Goal: Transaction & Acquisition: Book appointment/travel/reservation

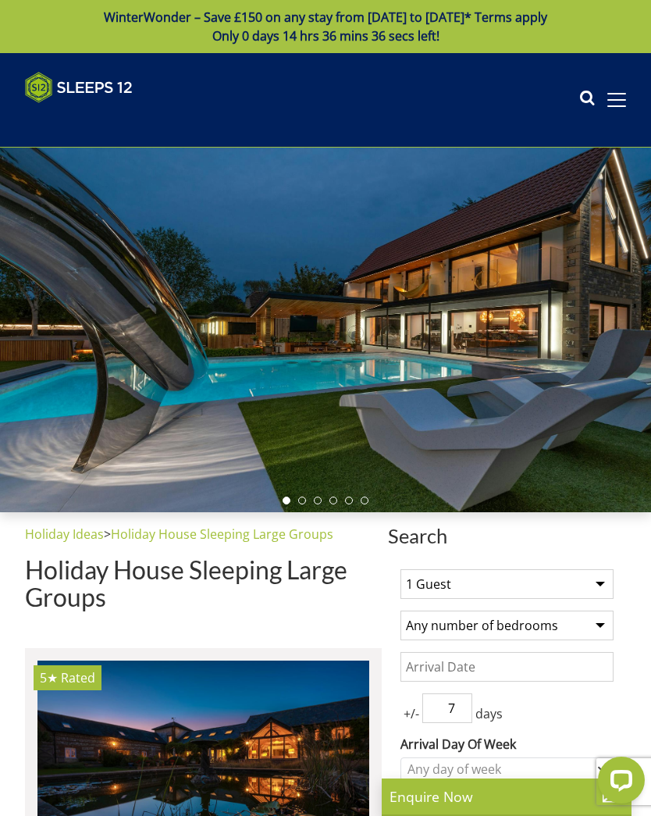
click at [593, 578] on select "1 Guest 2 Guests 3 Guests 4 Guests 5 Guests 6 Guests 7 Guests 8 Guests 9 Guests…" at bounding box center [507, 584] width 213 height 30
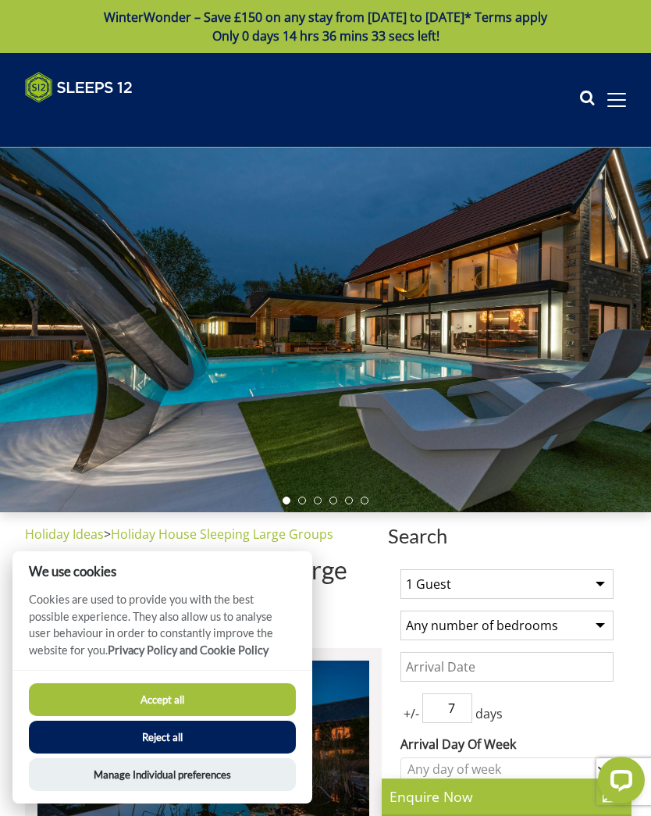
click at [591, 580] on select "1 Guest 2 Guests 3 Guests 4 Guests 5 Guests 6 Guests 7 Guests 8 Guests 9 Guests…" at bounding box center [507, 584] width 213 height 30
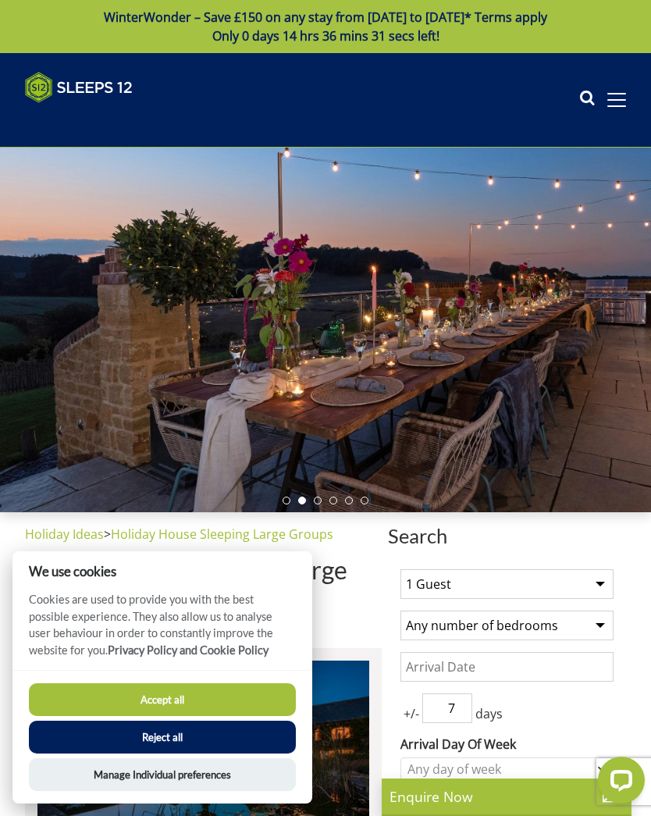
click at [219, 695] on button "Accept all" at bounding box center [162, 699] width 267 height 33
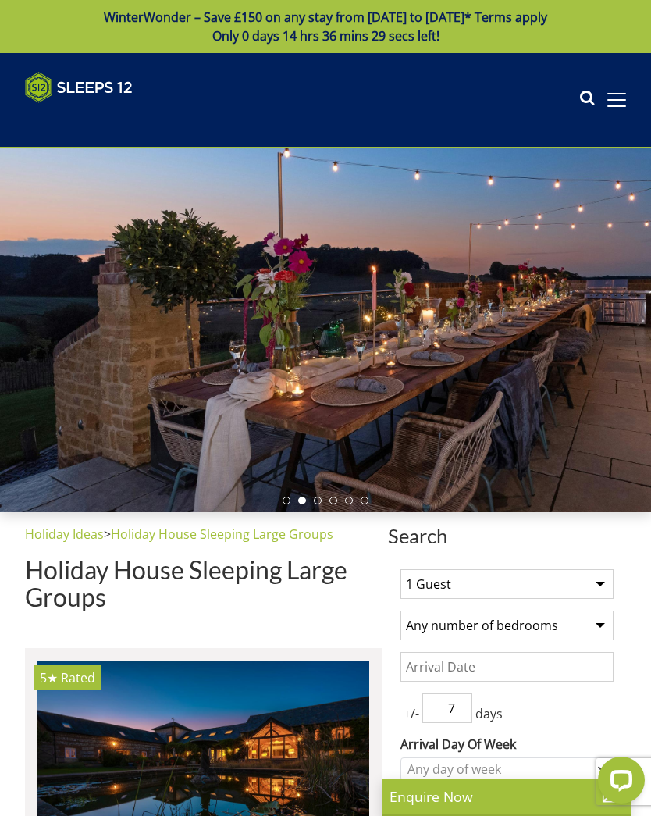
select select "8"
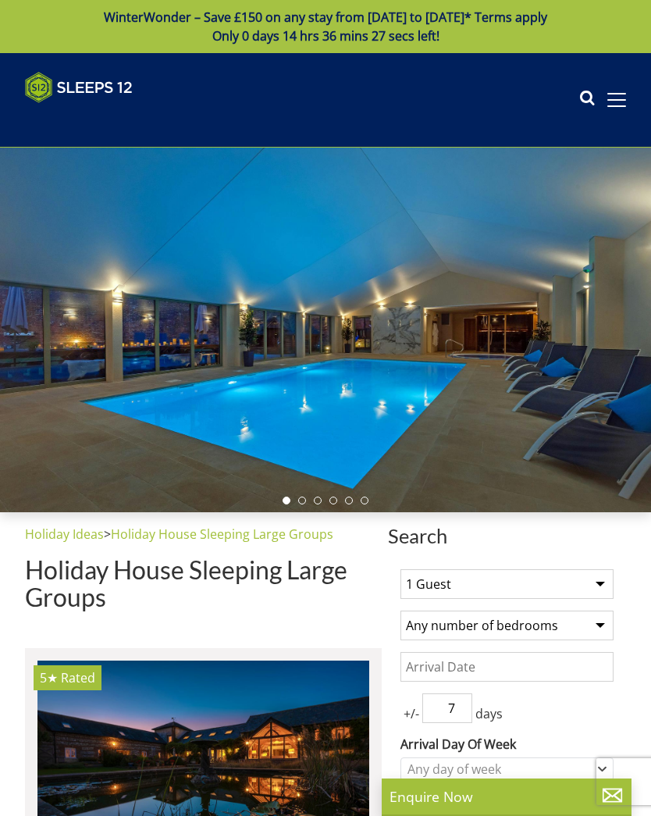
click at [593, 596] on select "1 Guest 2 Guests 3 Guests 4 Guests 5 Guests 6 Guests 7 Guests 8 Guests 9 Guests…" at bounding box center [507, 584] width 213 height 30
click at [603, 628] on select "Any number of bedrooms 1 Bedroom 2 Bedrooms 3 Bedrooms 4 Bedrooms 5 Bedrooms 6 …" at bounding box center [507, 626] width 213 height 30
select select "6"
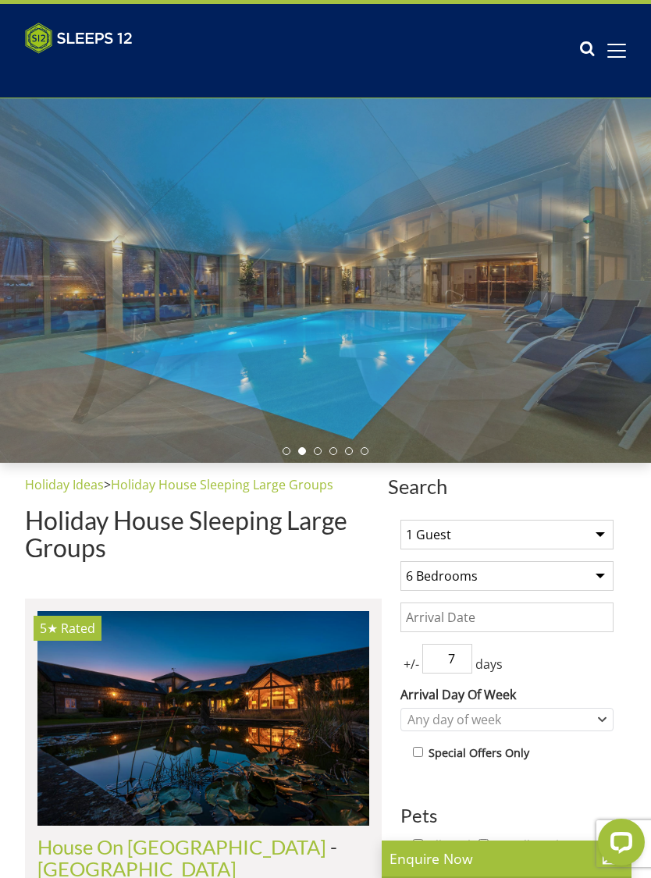
scroll to position [58, 0]
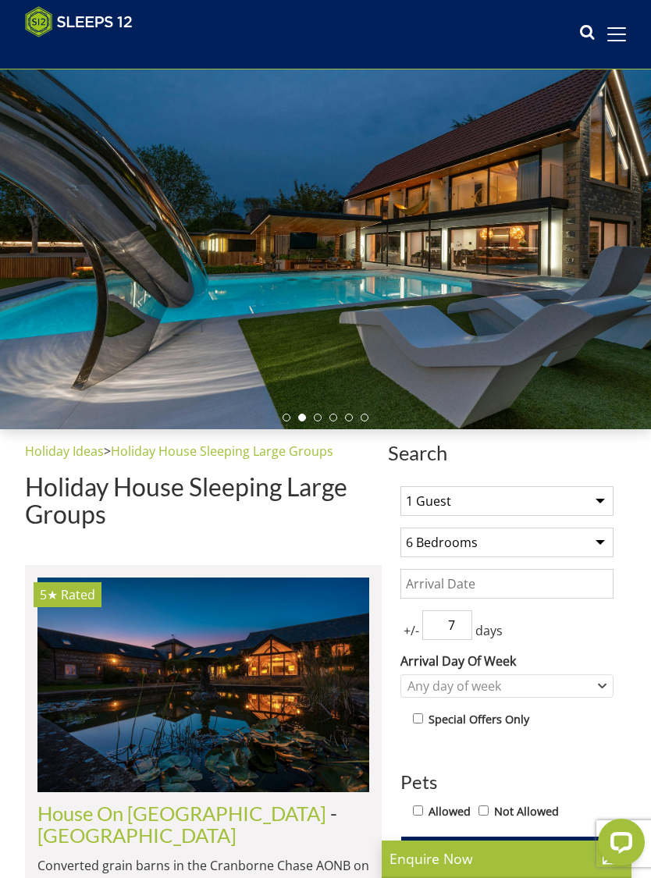
click at [472, 622] on input "7" at bounding box center [447, 626] width 50 height 30
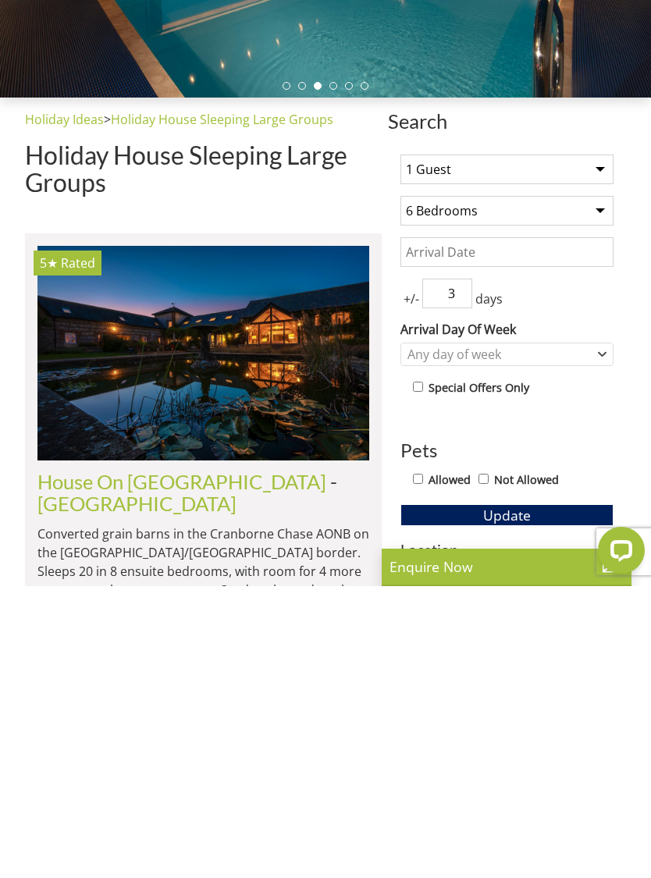
type input "3"
click at [601, 635] on div "Any day of week" at bounding box center [507, 646] width 213 height 23
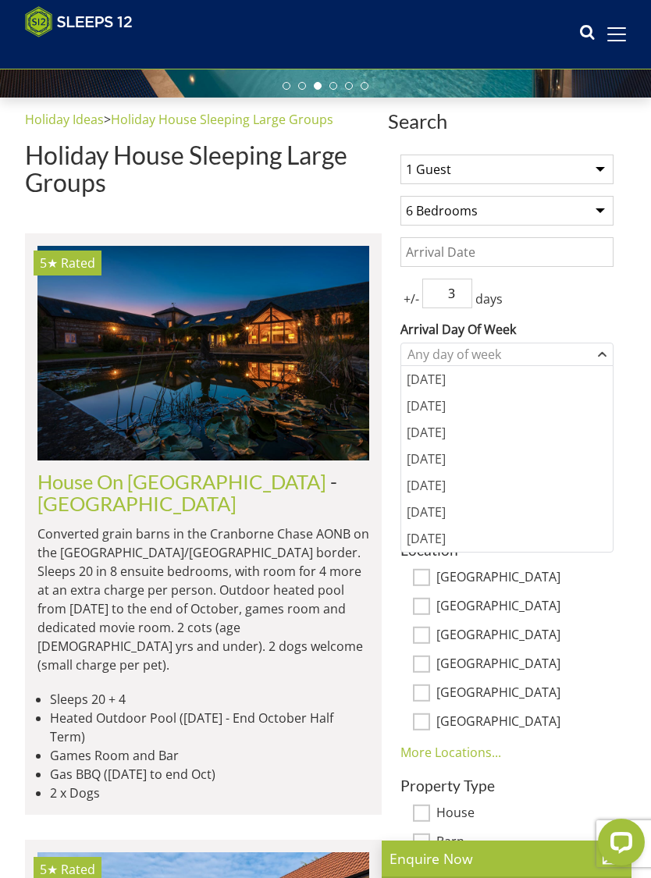
click at [442, 487] on div "[DATE]" at bounding box center [507, 485] width 212 height 27
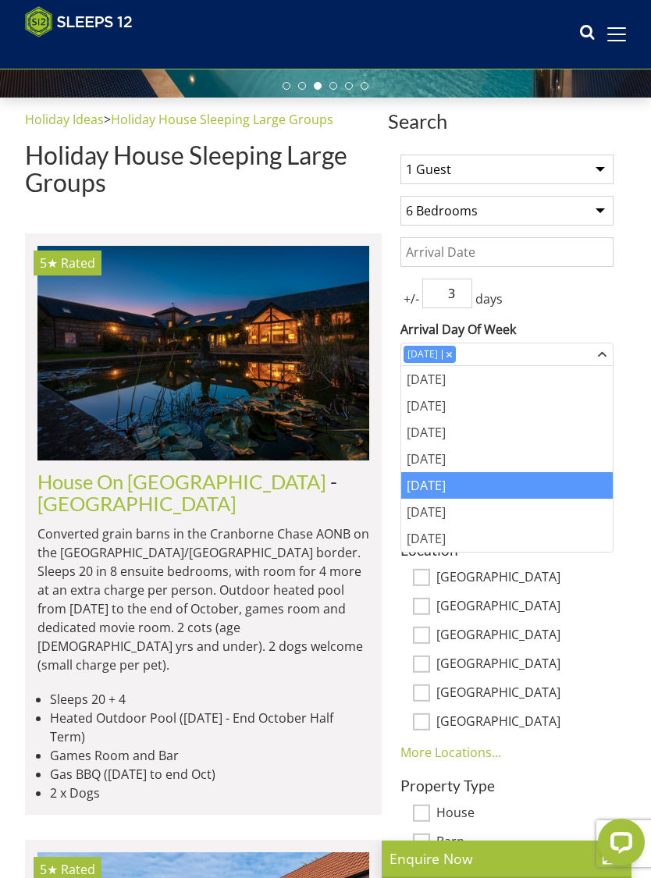
click at [593, 248] on input "Date" at bounding box center [507, 252] width 213 height 30
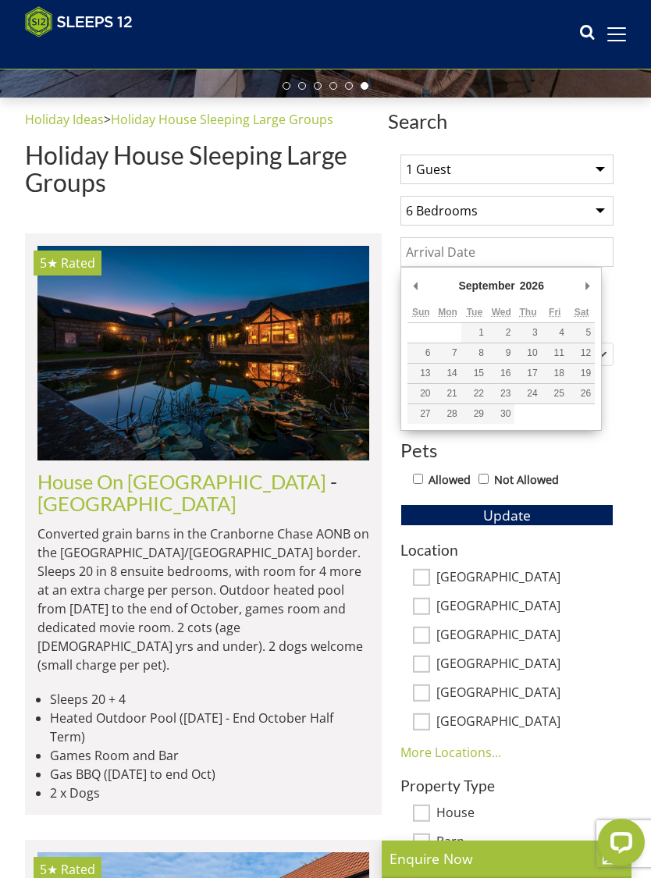
type input "04/09/2026"
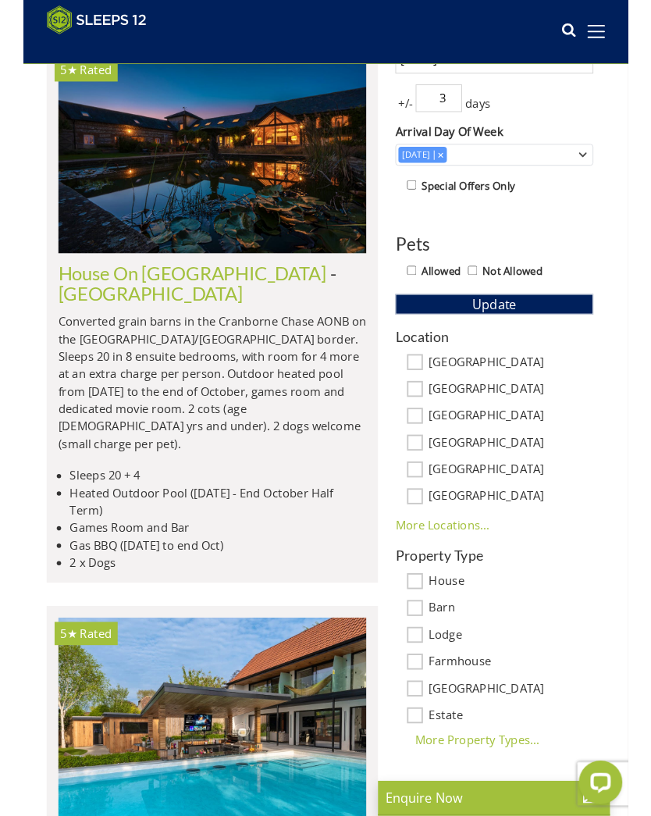
scroll to position [578, 0]
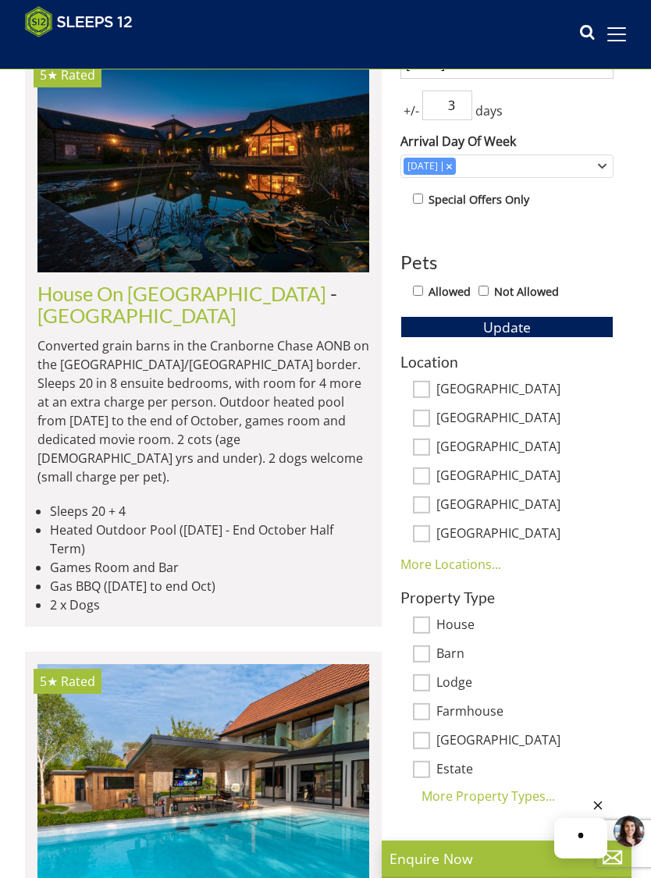
click at [482, 561] on link "More Locations..." at bounding box center [451, 564] width 101 height 17
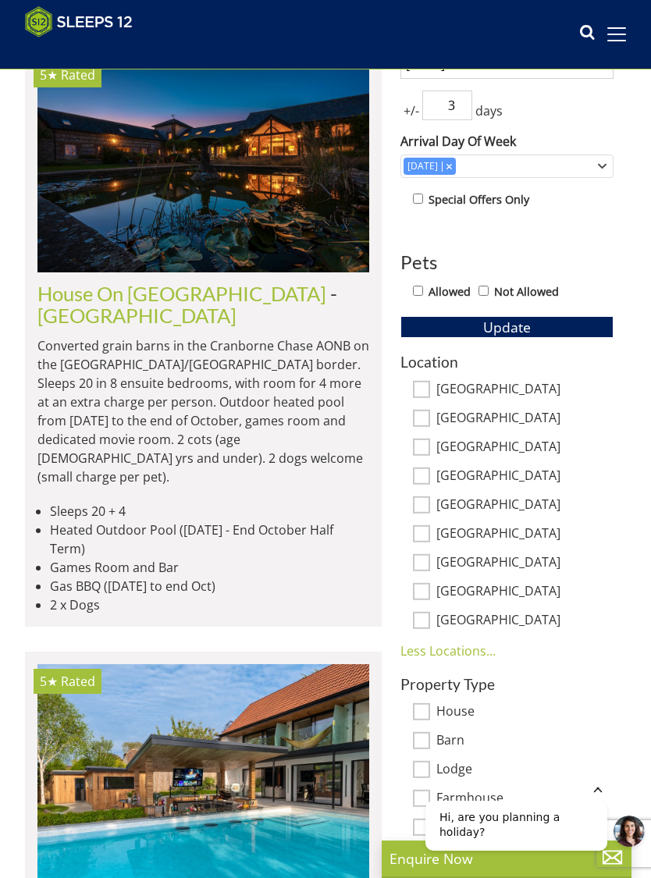
click at [604, 798] on icon "Hide greeting" at bounding box center [598, 788] width 19 height 19
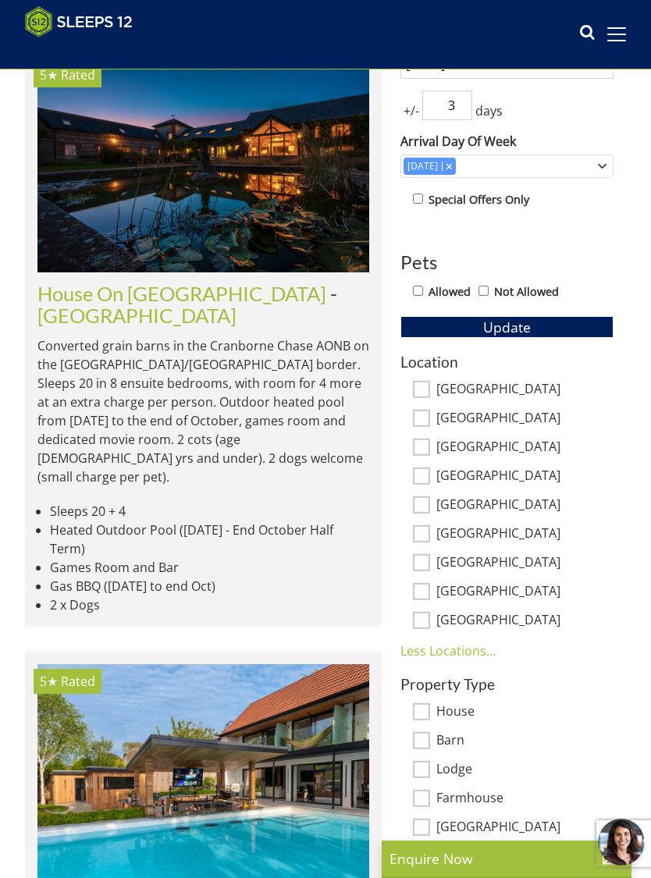
click at [426, 471] on input "[GEOGRAPHIC_DATA]" at bounding box center [421, 476] width 17 height 17
checkbox input "true"
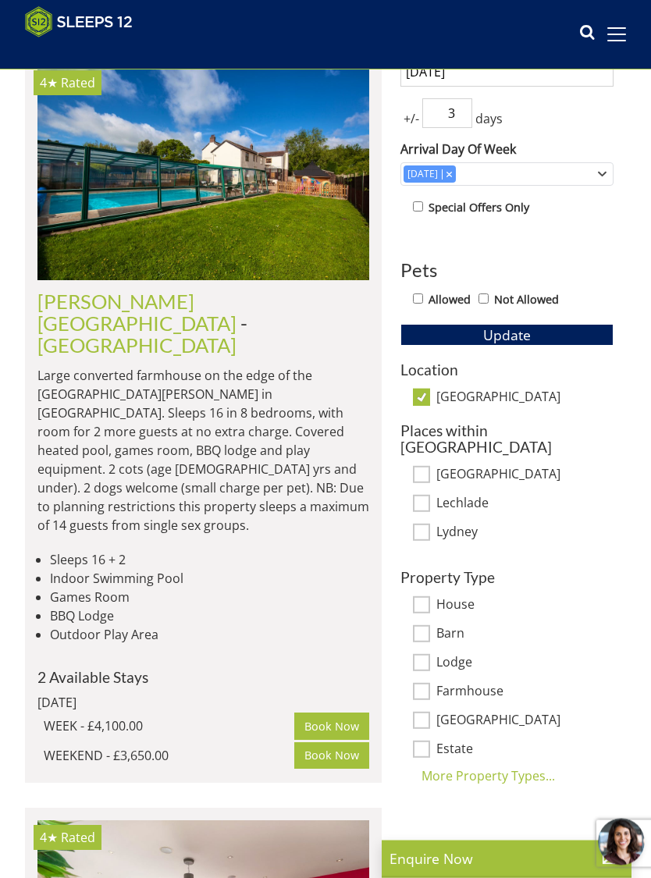
scroll to position [570, 0]
click at [429, 394] on input "[GEOGRAPHIC_DATA]" at bounding box center [421, 397] width 17 height 17
checkbox input "false"
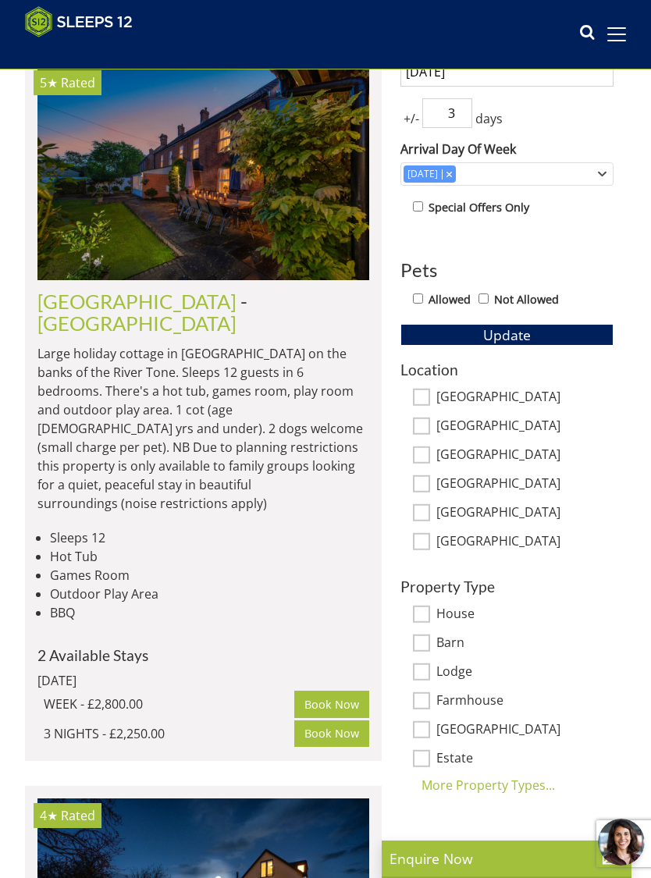
click at [501, 780] on div "More Property Types..." at bounding box center [507, 785] width 213 height 19
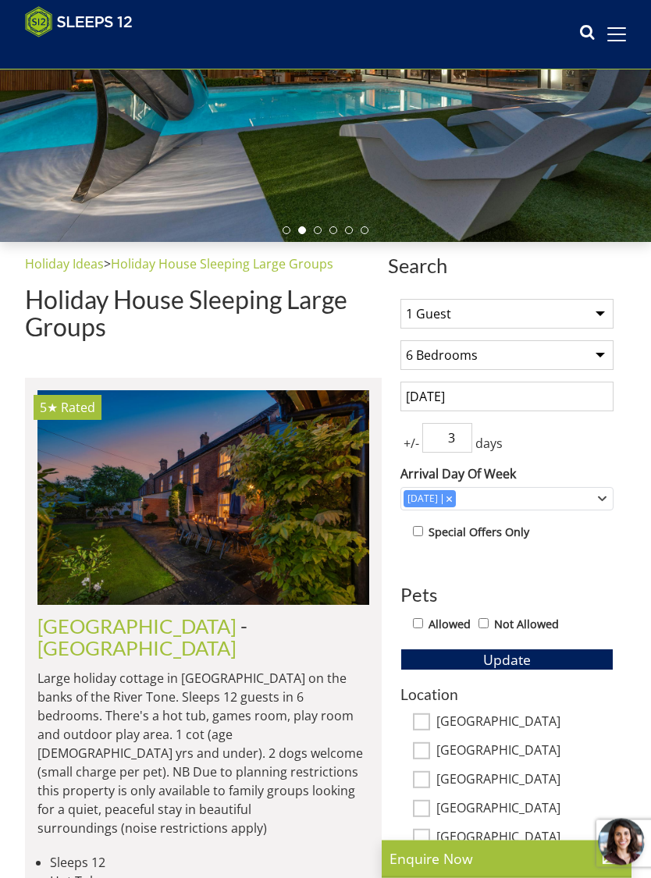
scroll to position [245, 0]
click at [538, 654] on button "Update" at bounding box center [507, 660] width 213 height 22
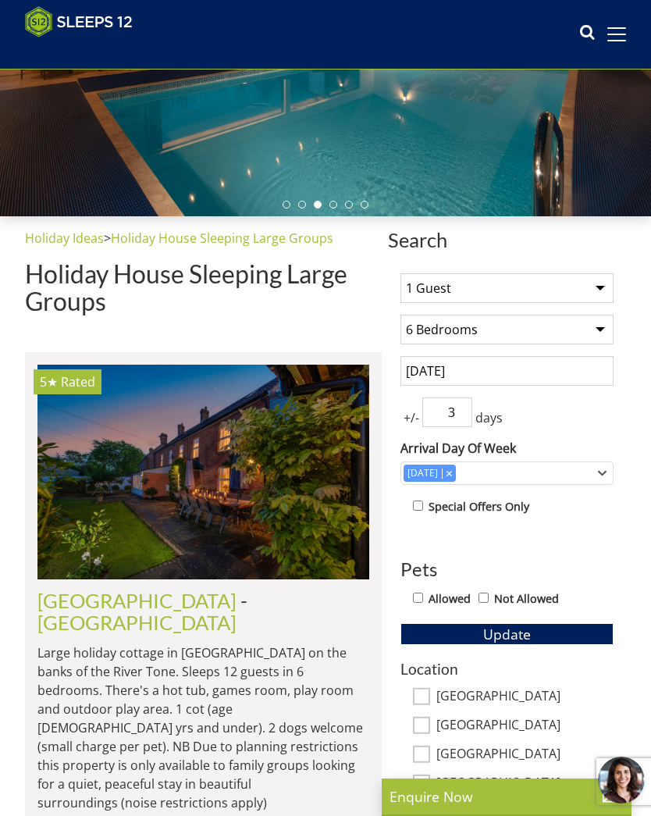
scroll to position [270, 0]
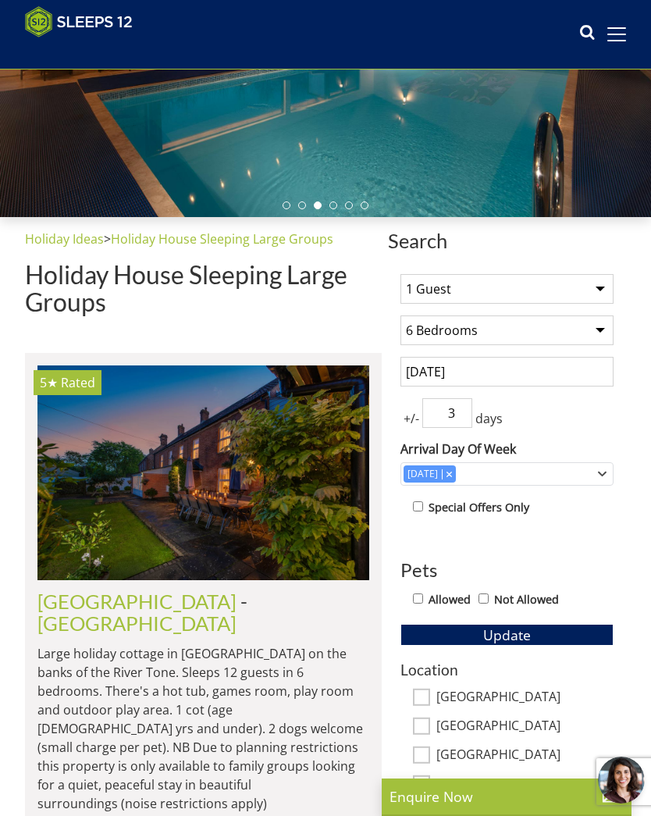
click at [595, 279] on select "1 Guest 2 Guests 3 Guests 4 Guests 5 Guests 6 Guests 7 Guests 8 Guests 9 Guests…" at bounding box center [507, 289] width 213 height 30
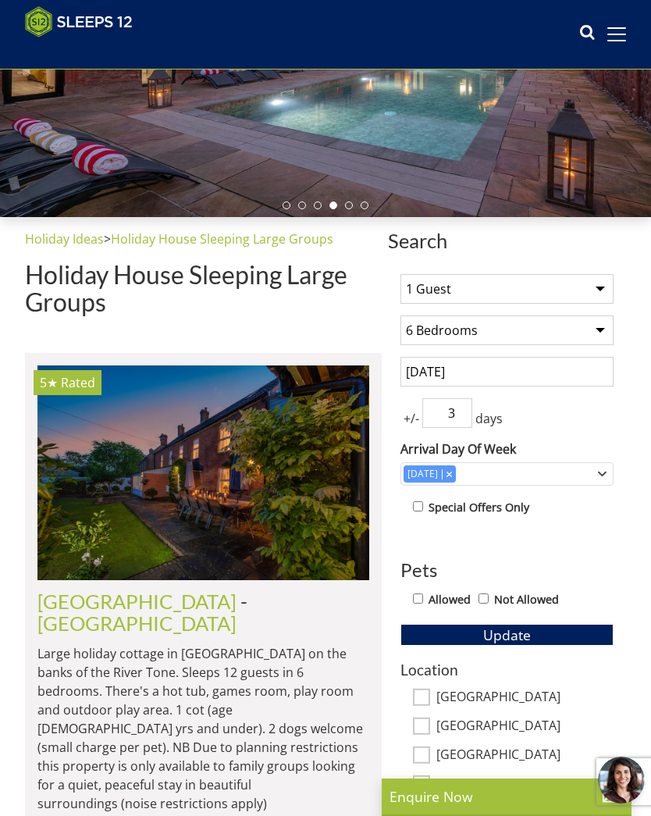
select select "8"
click at [524, 625] on span "Update" at bounding box center [507, 634] width 48 height 19
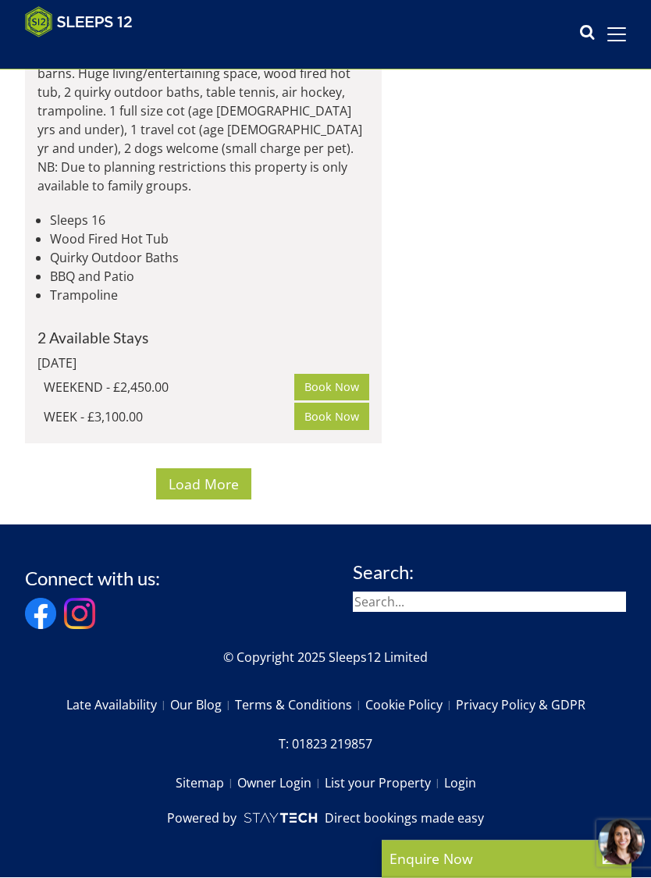
scroll to position [13135, 0]
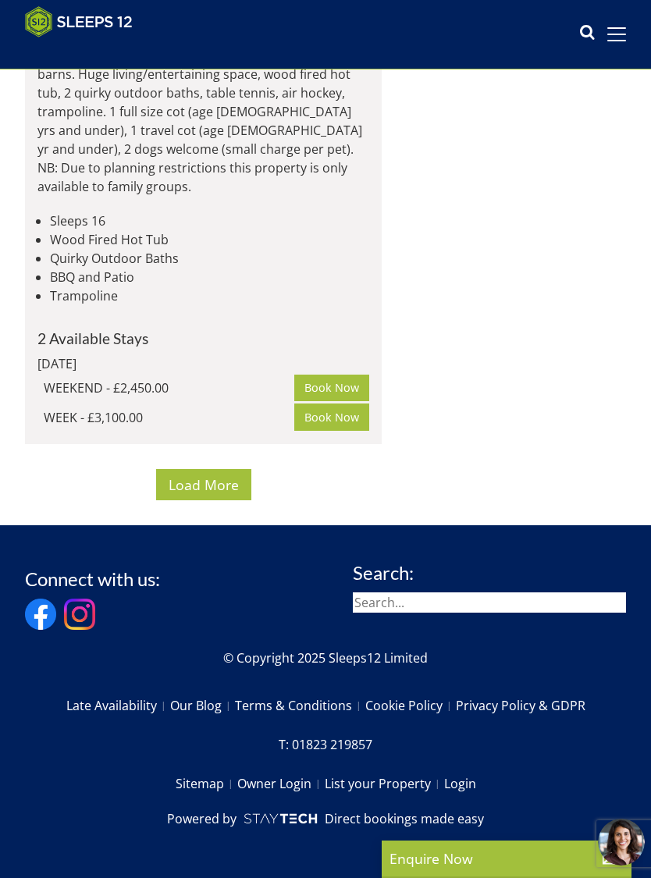
click at [220, 494] on span "Load More" at bounding box center [204, 485] width 70 height 19
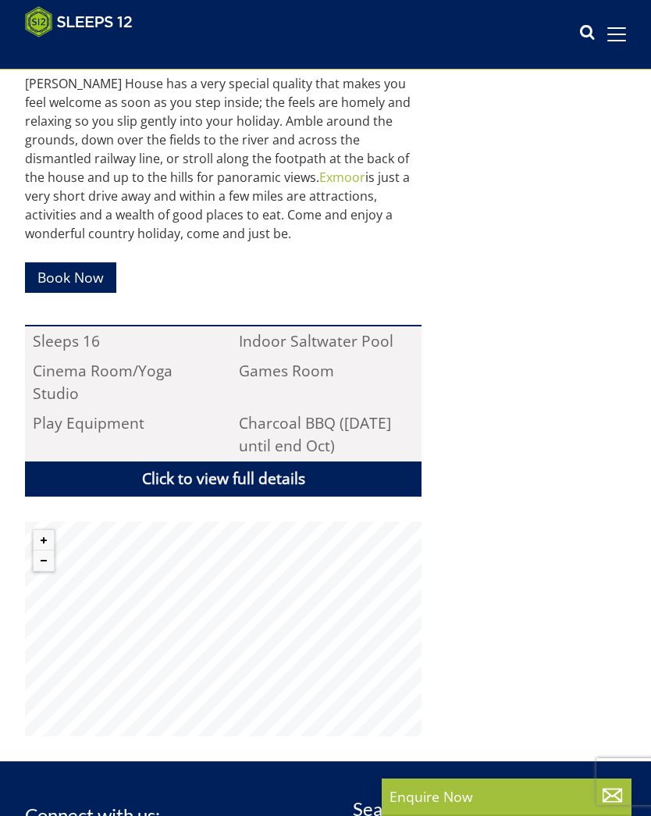
scroll to position [577, 0]
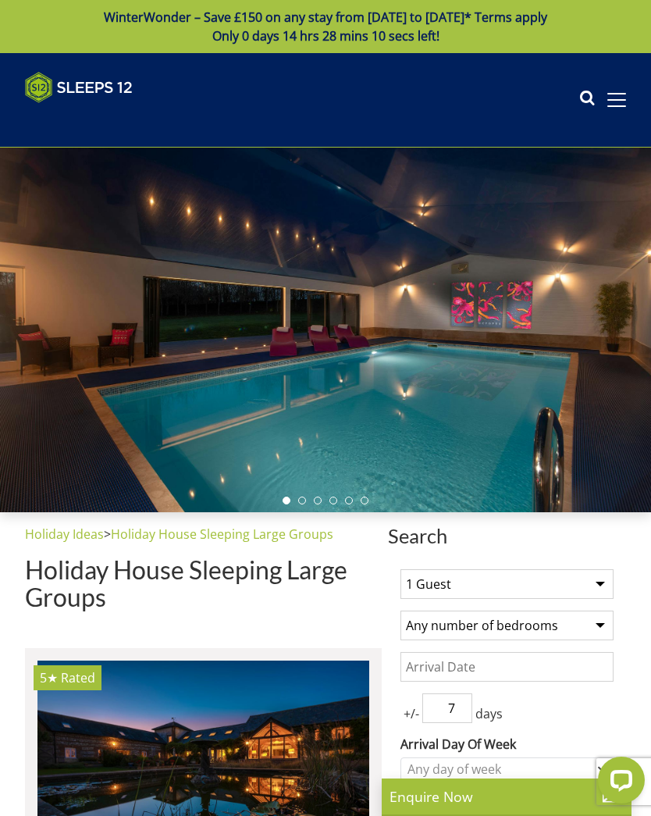
click at [600, 583] on select "1 Guest 2 Guests 3 Guests 4 Guests 5 Guests 6 Guests 7 Guests 8 Guests 9 Guests…" at bounding box center [507, 584] width 213 height 30
select select "8"
click at [602, 625] on select "Any number of bedrooms 4 Bedrooms 5 Bedrooms 6 Bedrooms 7 Bedrooms 8 Bedrooms 9…" at bounding box center [507, 626] width 213 height 30
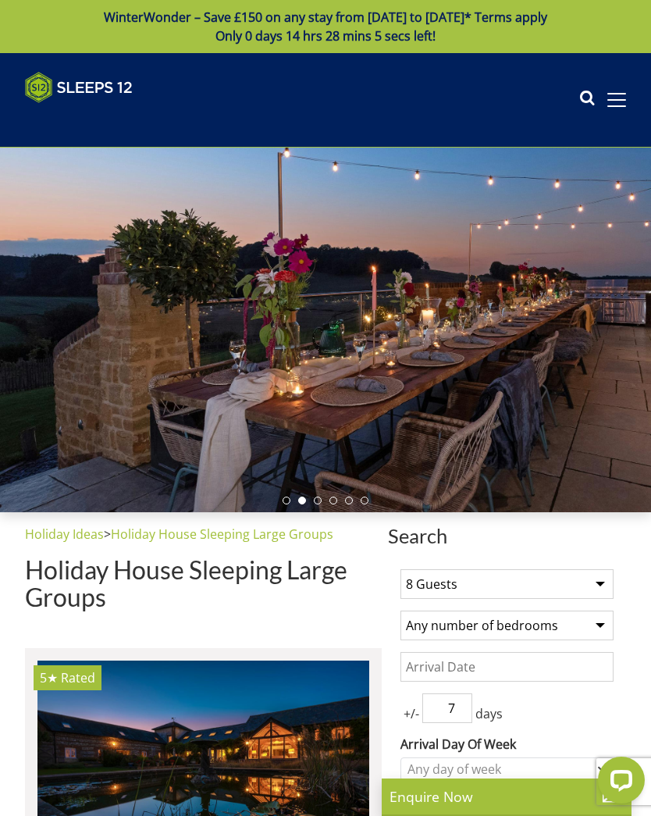
select select "6"
click at [592, 667] on input "Date" at bounding box center [507, 667] width 213 height 30
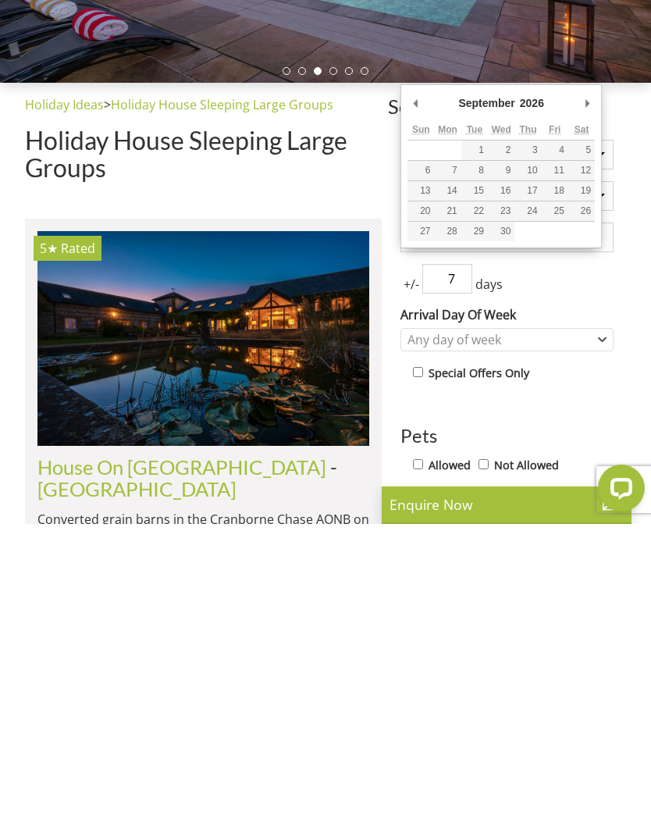
type input "[DATE]"
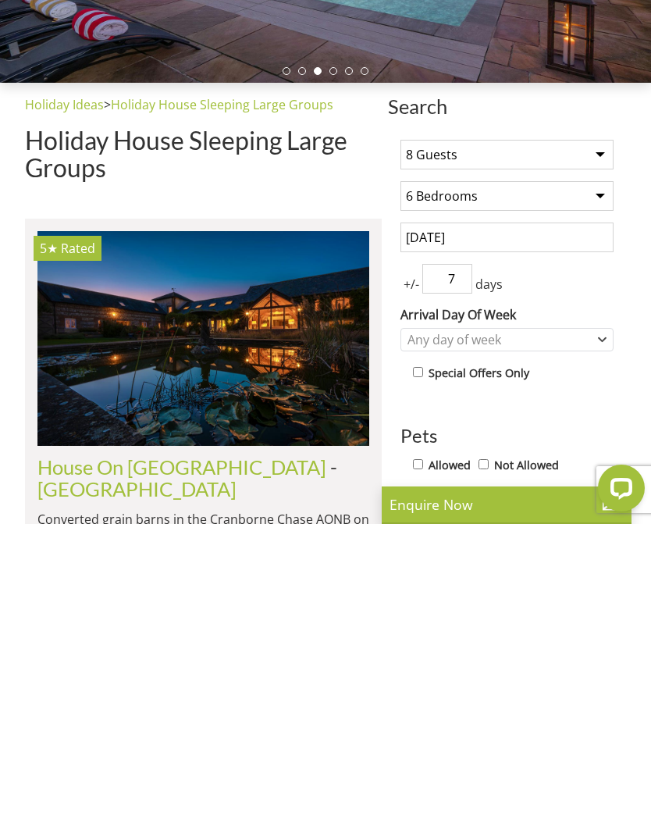
scroll to position [404, 0]
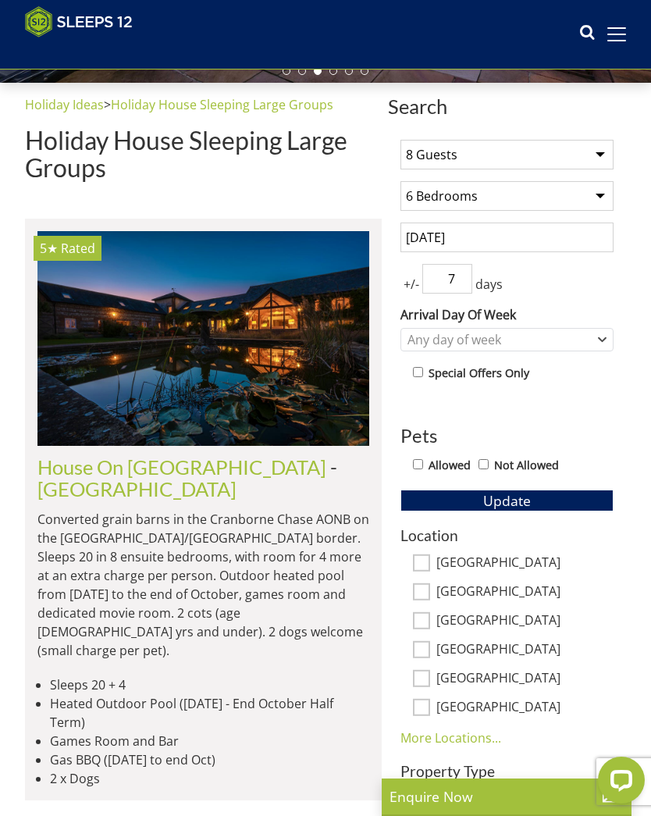
click at [469, 273] on input "7" at bounding box center [447, 279] width 50 height 30
type input "4"
click at [597, 333] on div "Any day of week" at bounding box center [507, 339] width 213 height 23
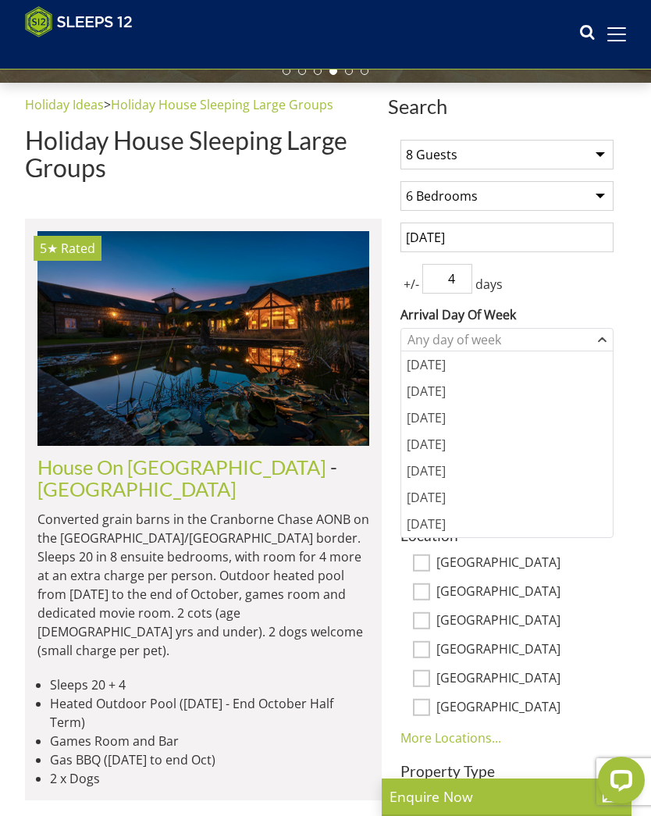
click at [449, 472] on div "[DATE]" at bounding box center [507, 471] width 212 height 27
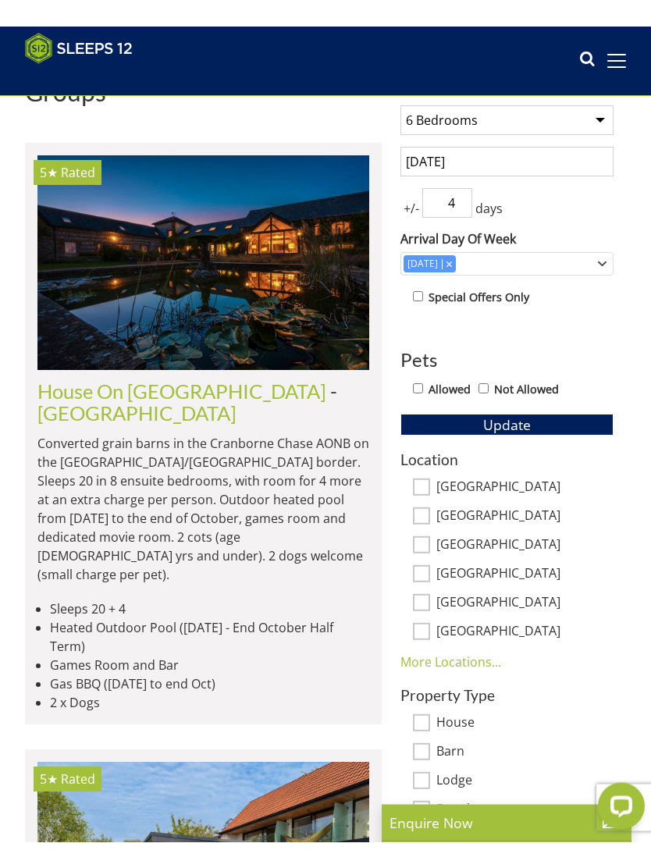
scroll to position [508, 0]
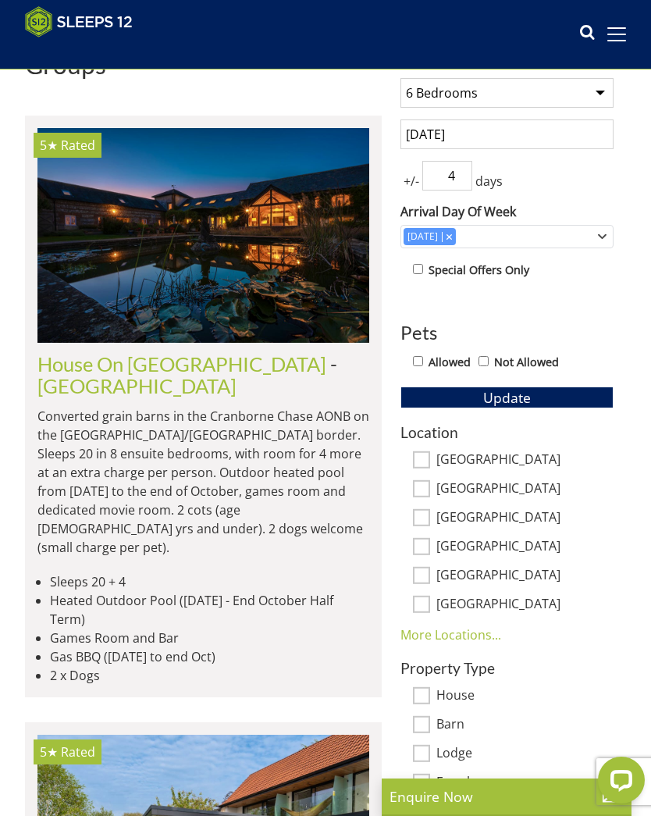
click at [486, 630] on link "More Locations..." at bounding box center [451, 634] width 101 height 17
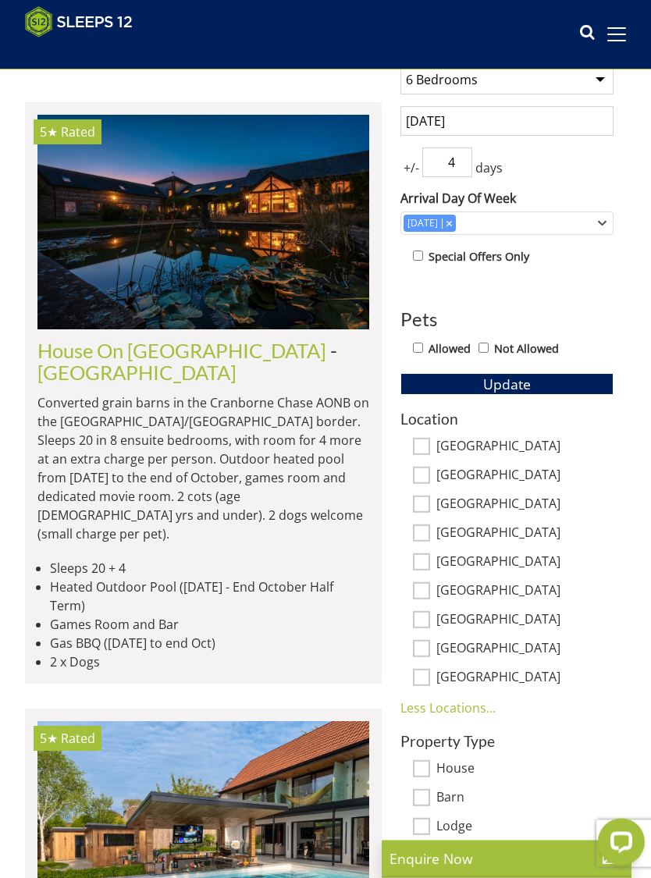
scroll to position [521, 0]
click at [424, 586] on input "[GEOGRAPHIC_DATA]" at bounding box center [421, 591] width 17 height 17
checkbox input "true"
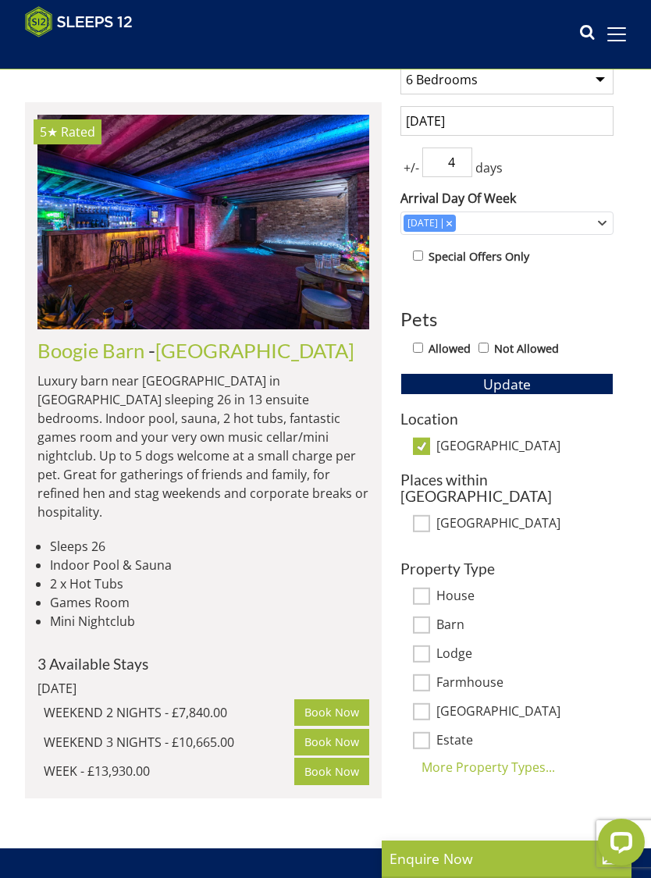
click at [426, 441] on input "[GEOGRAPHIC_DATA]" at bounding box center [421, 446] width 17 height 17
checkbox input "false"
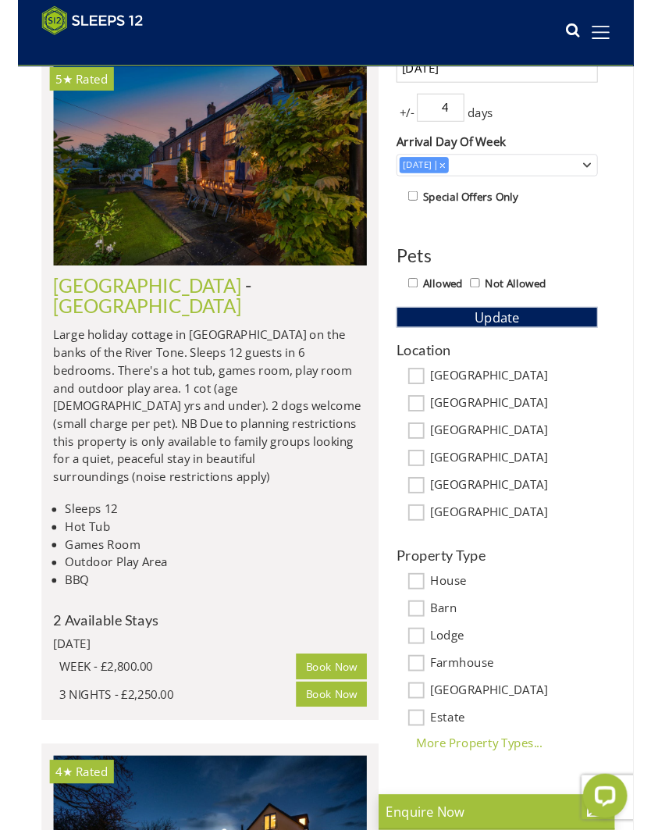
scroll to position [570, 0]
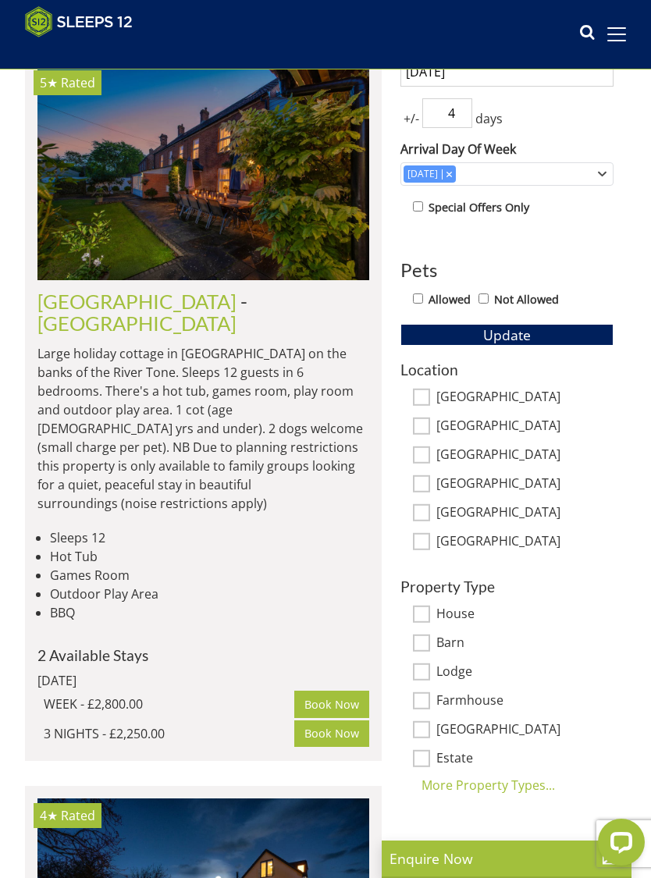
click at [430, 540] on input "[GEOGRAPHIC_DATA]" at bounding box center [421, 541] width 17 height 17
checkbox input "true"
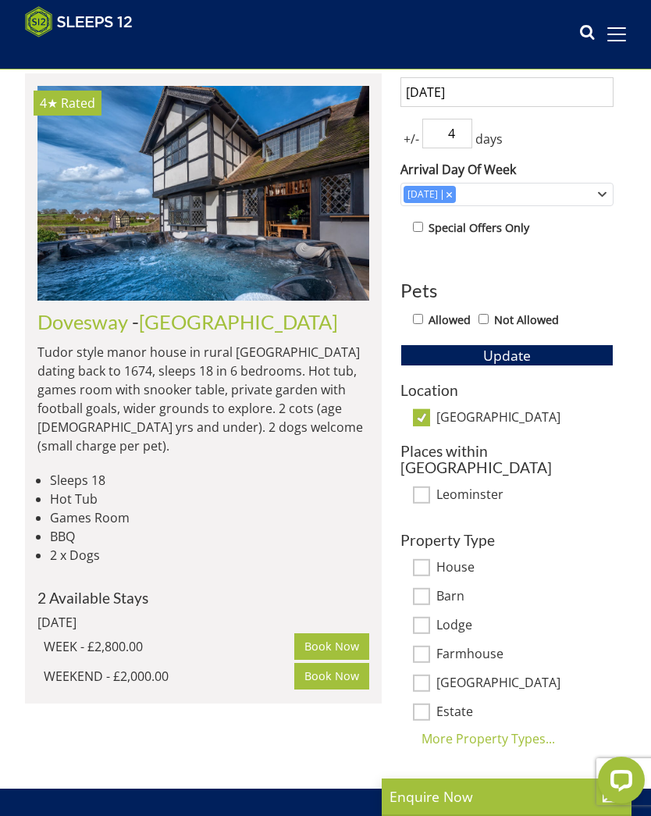
scroll to position [546, 0]
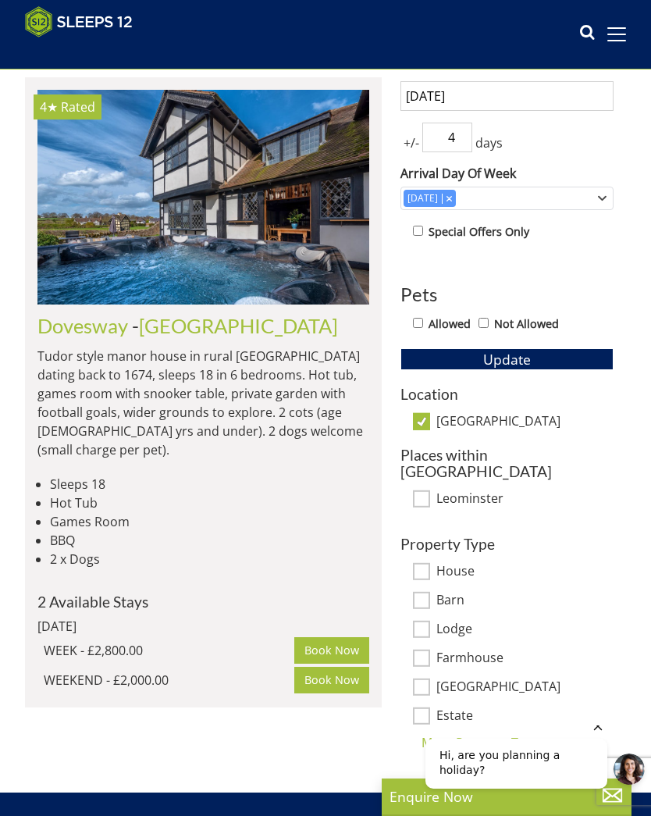
click at [602, 732] on icon "Hide greeting" at bounding box center [598, 726] width 19 height 19
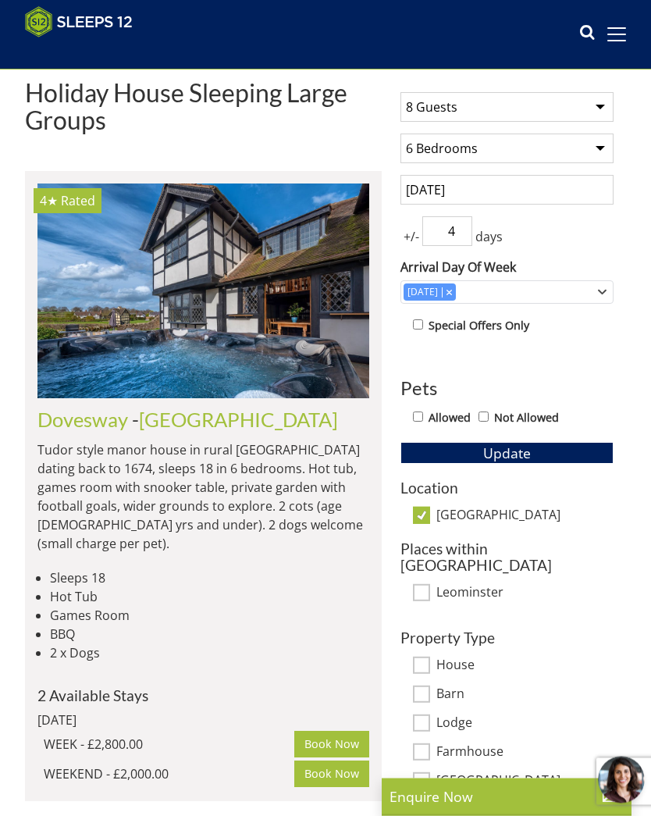
scroll to position [452, 0]
click at [211, 290] on img at bounding box center [203, 290] width 332 height 215
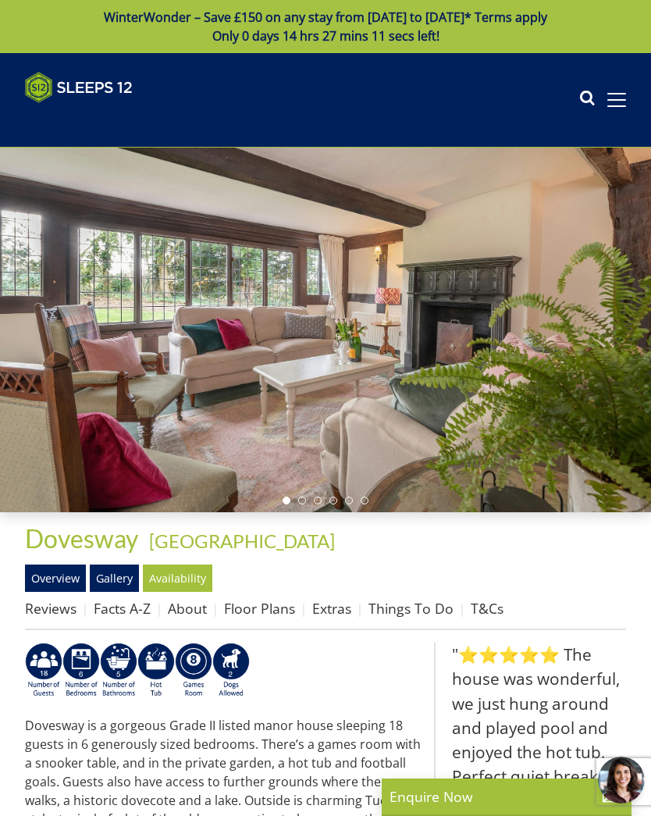
click at [551, 358] on div at bounding box center [325, 330] width 651 height 365
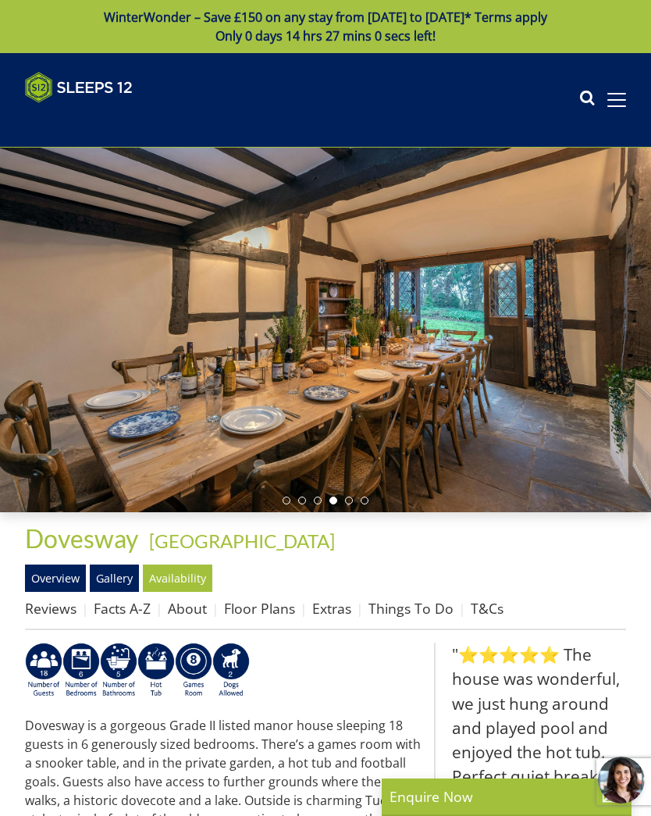
click at [128, 576] on link "Gallery" at bounding box center [114, 578] width 49 height 27
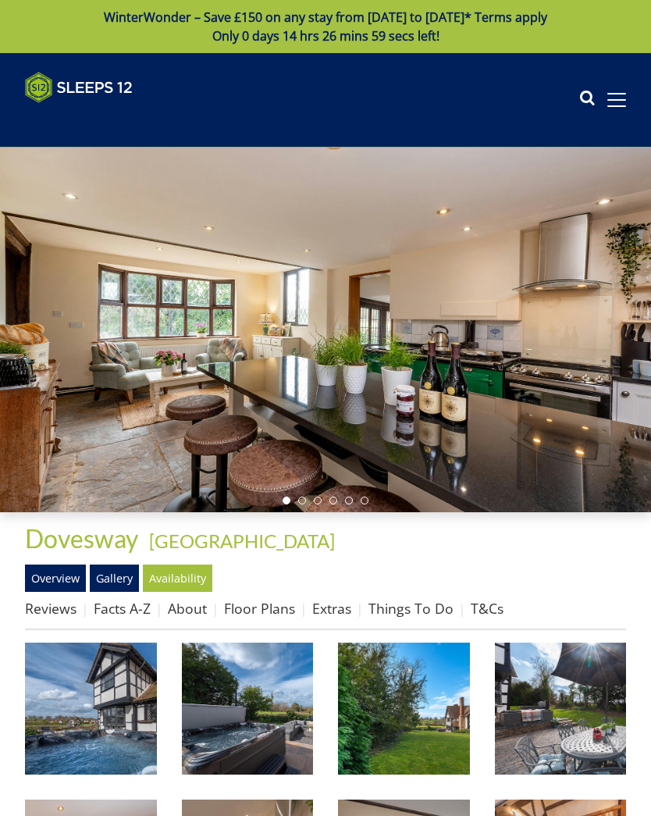
click at [130, 697] on img at bounding box center [91, 709] width 132 height 132
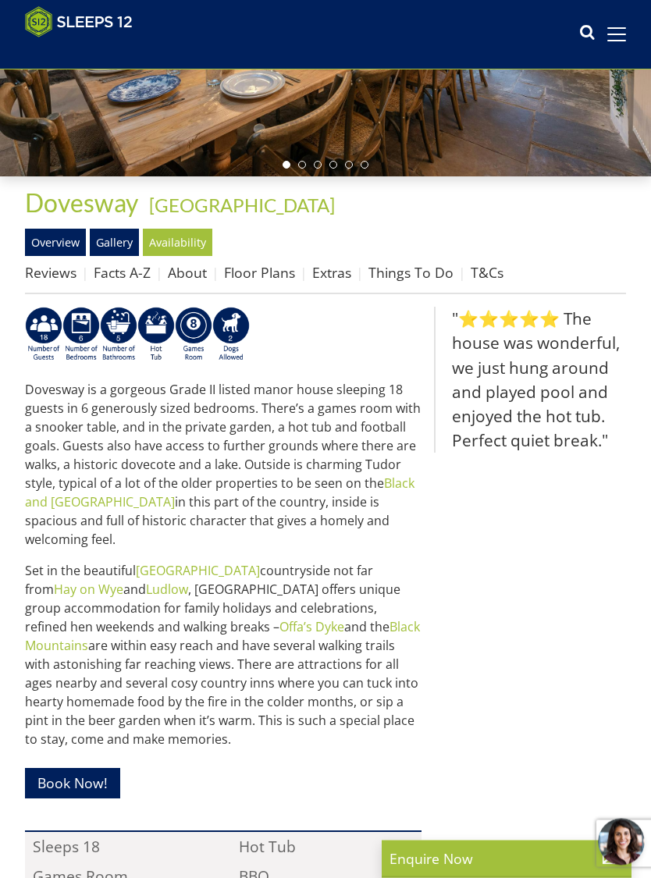
scroll to position [311, 0]
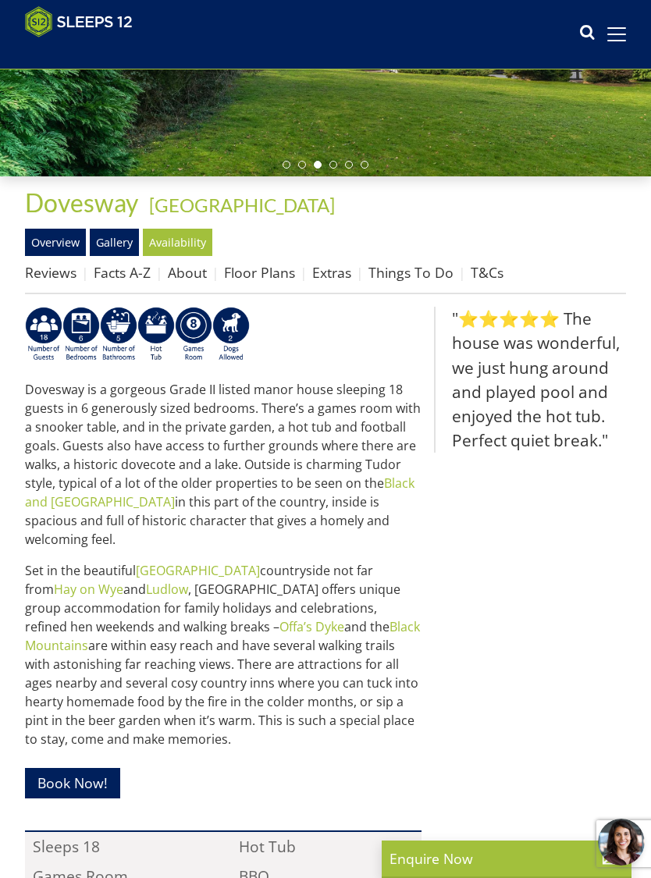
click at [126, 271] on link "Facts A-Z" at bounding box center [122, 272] width 57 height 19
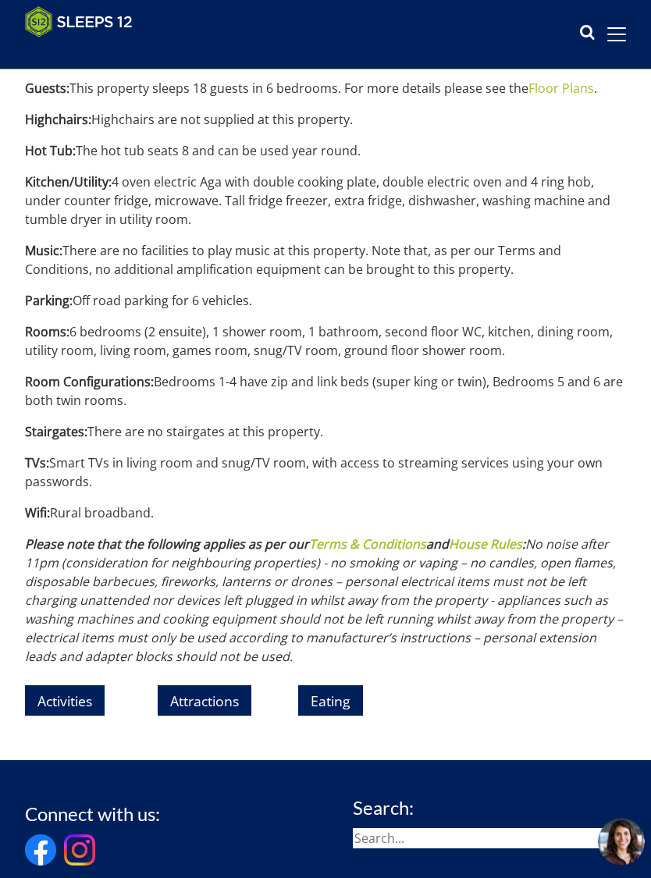
scroll to position [1580, 0]
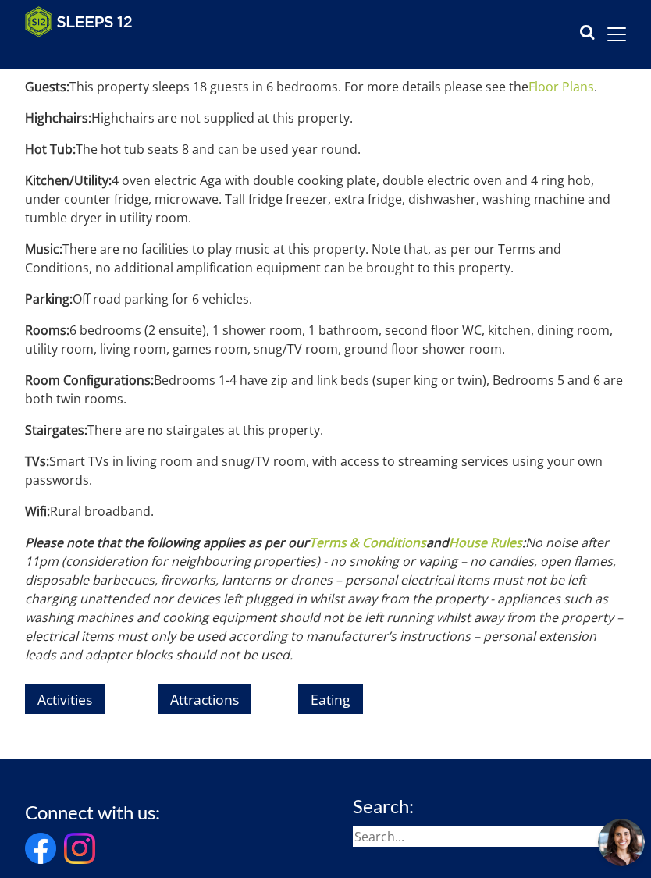
click at [79, 684] on link "Activities" at bounding box center [65, 699] width 80 height 30
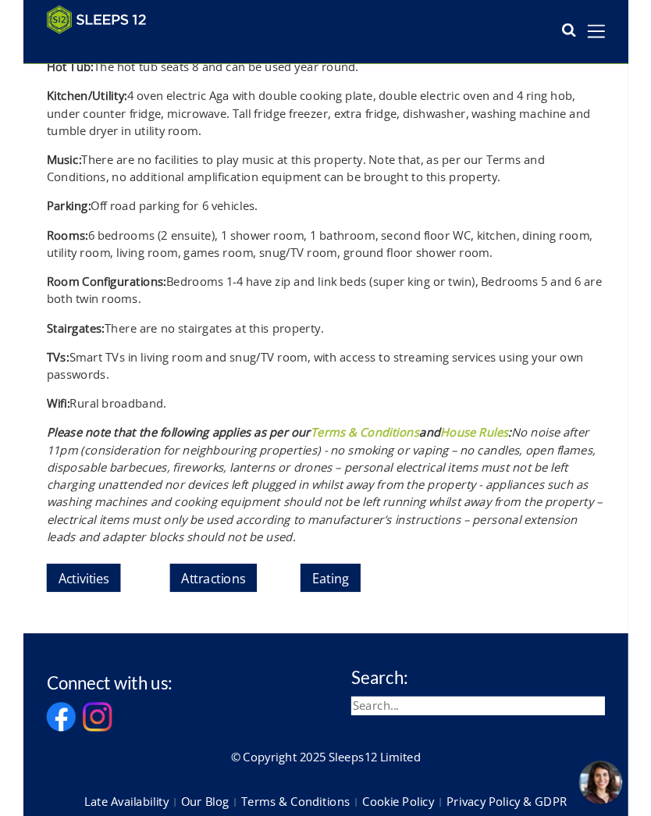
scroll to position [1719, 0]
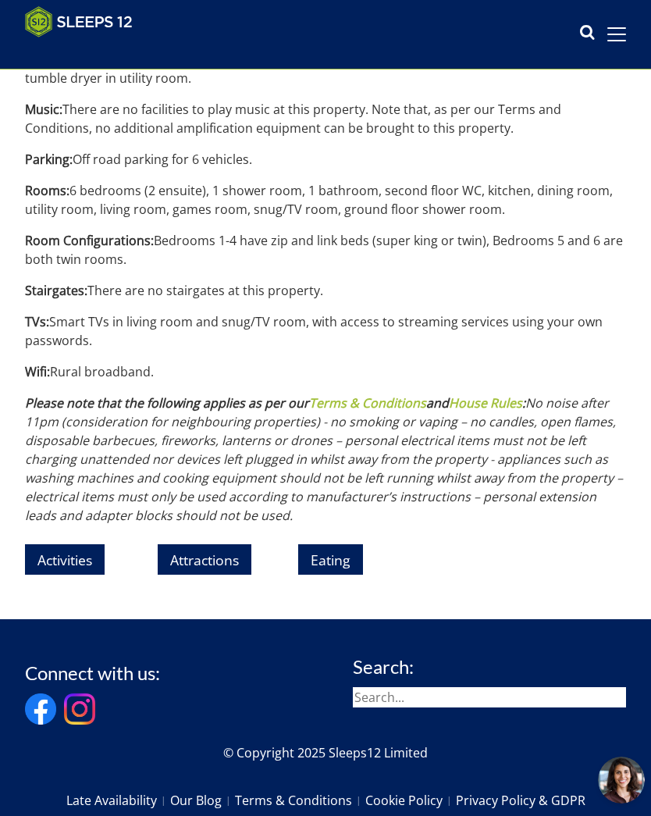
click at [237, 544] on link "Attractions" at bounding box center [205, 559] width 94 height 30
click at [345, 544] on link "Eating" at bounding box center [330, 559] width 65 height 30
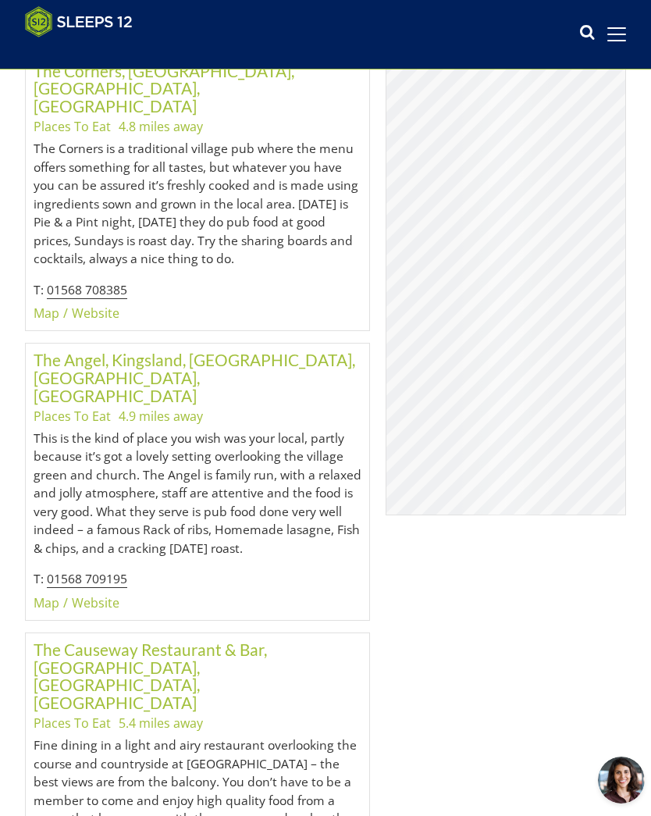
scroll to position [3586, 0]
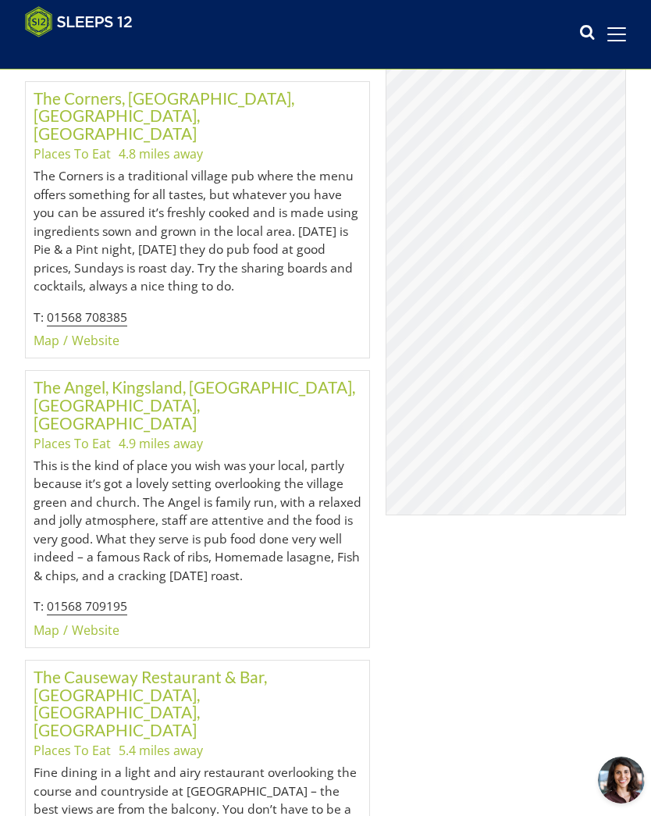
click at [507, 312] on div "© MapTiler © OpenStreetMap contributors" at bounding box center [506, 262] width 241 height 508
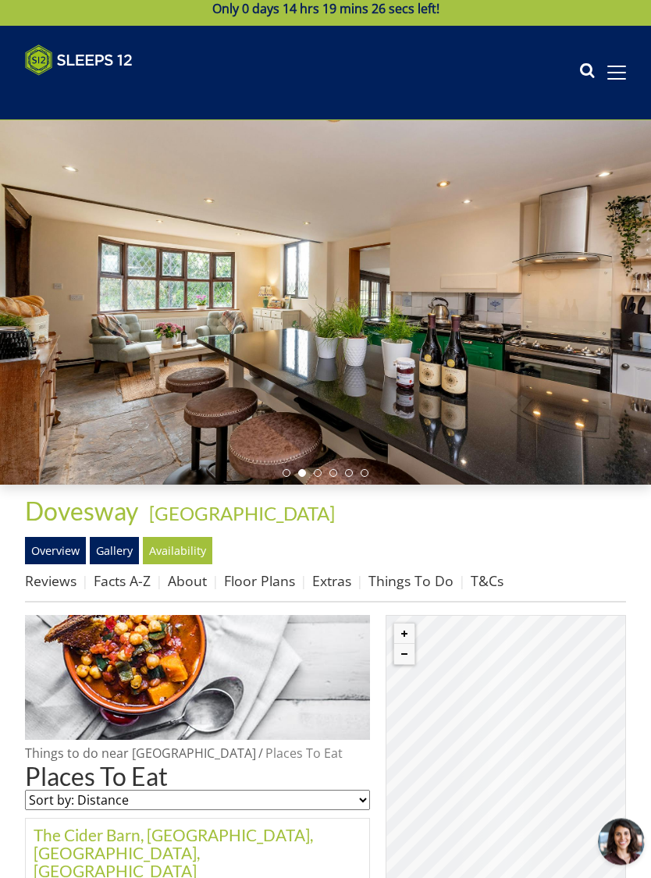
scroll to position [27, 0]
click at [340, 575] on link "Extras" at bounding box center [331, 581] width 39 height 19
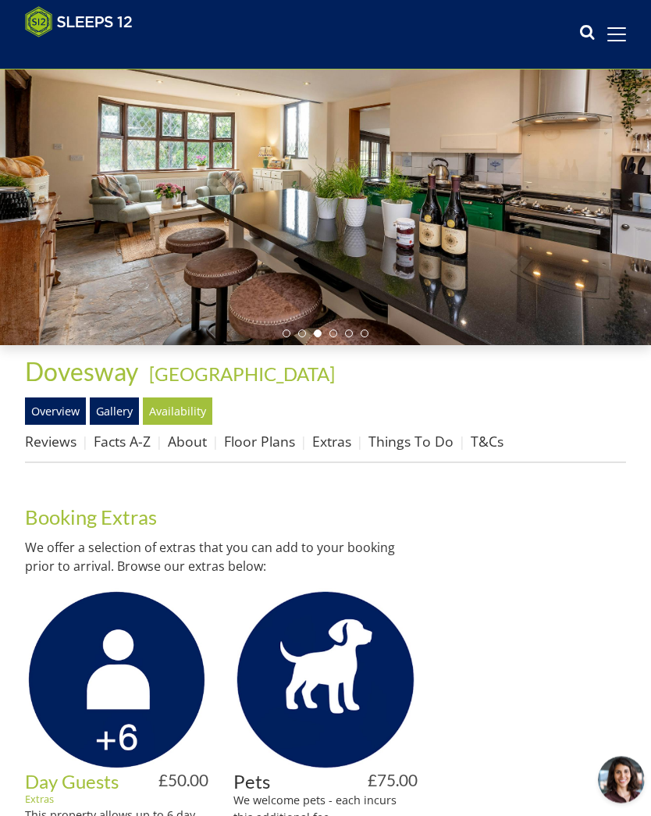
scroll to position [137, 0]
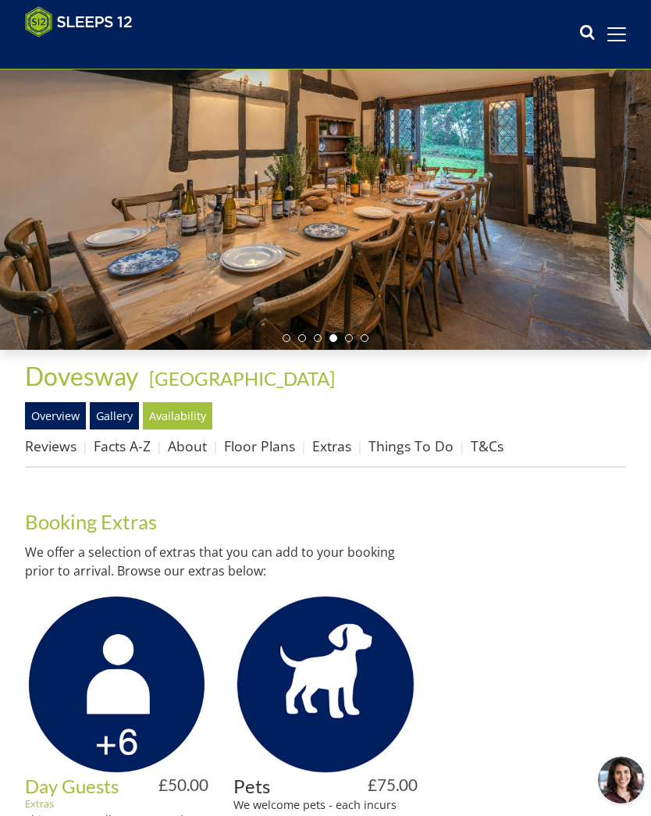
click at [435, 440] on link "Things To Do" at bounding box center [411, 445] width 85 height 19
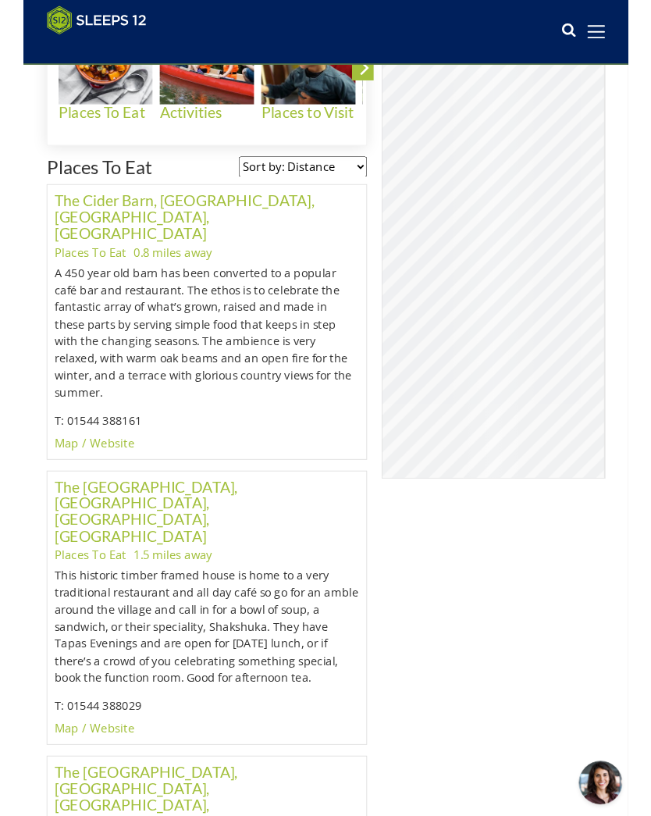
scroll to position [536, 0]
